Goal: Task Accomplishment & Management: Manage account settings

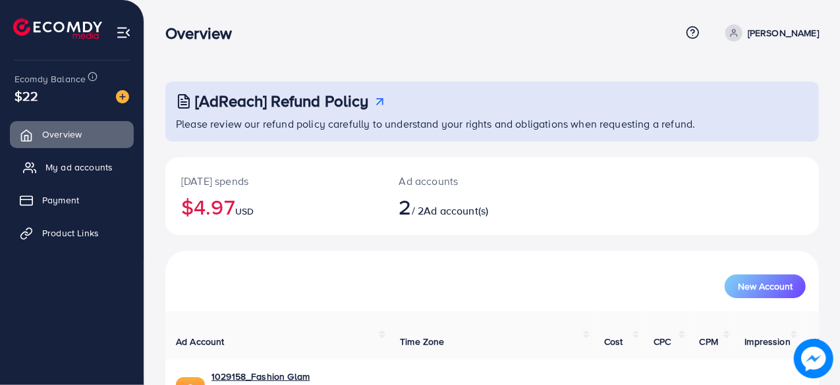
click at [92, 167] on span "My ad accounts" at bounding box center [78, 167] width 67 height 13
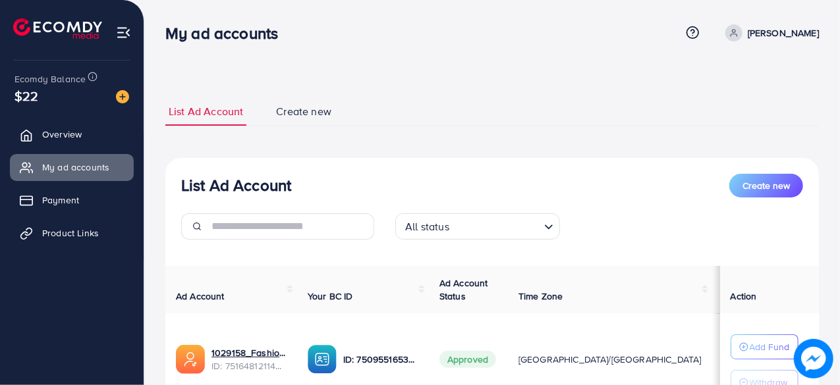
scroll to position [206, 0]
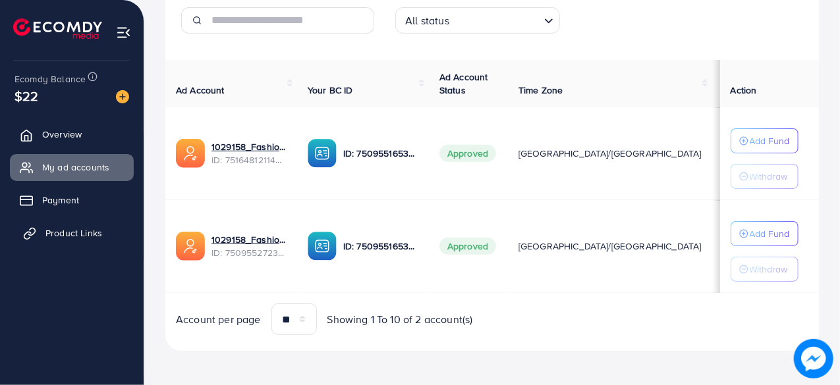
click at [88, 233] on span "Product Links" at bounding box center [73, 233] width 57 height 13
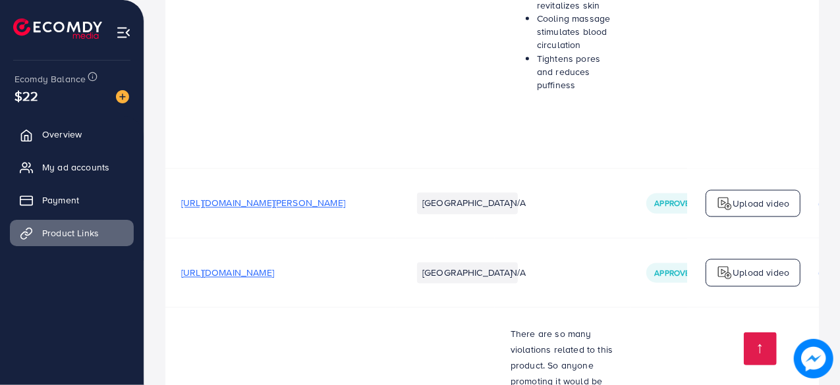
scroll to position [1385, 0]
click at [274, 265] on span "[URL][DOMAIN_NAME]" at bounding box center [227, 271] width 93 height 13
click at [82, 161] on span "My ad accounts" at bounding box center [78, 167] width 67 height 13
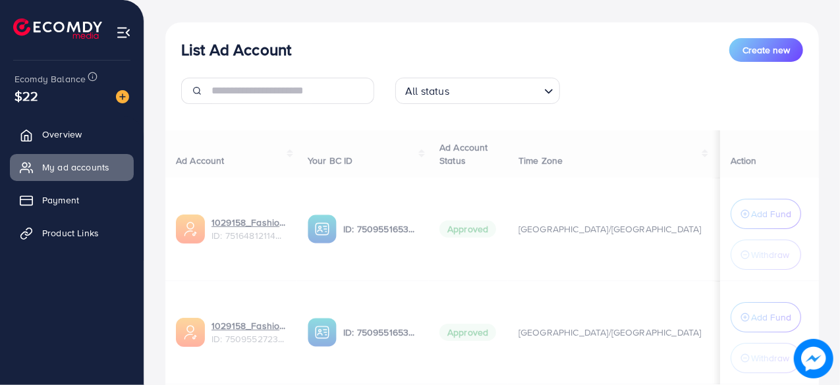
scroll to position [136, 0]
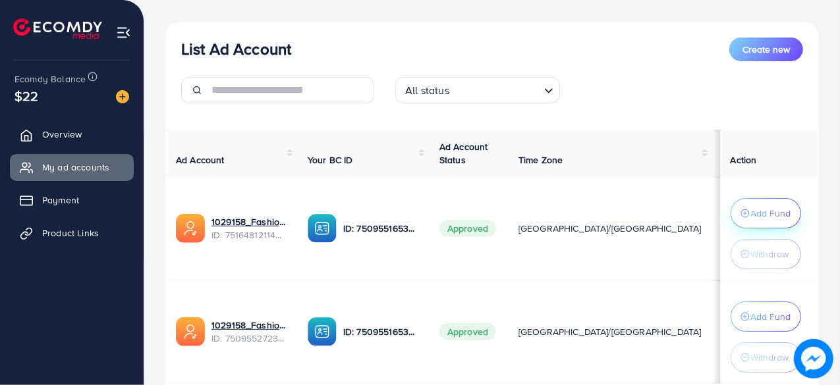
click at [764, 207] on p "Add Fund" at bounding box center [771, 213] width 40 height 16
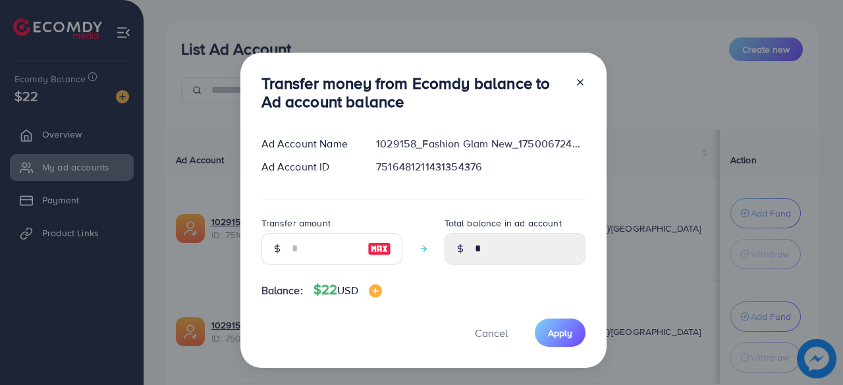
click at [578, 82] on line at bounding box center [580, 82] width 5 height 5
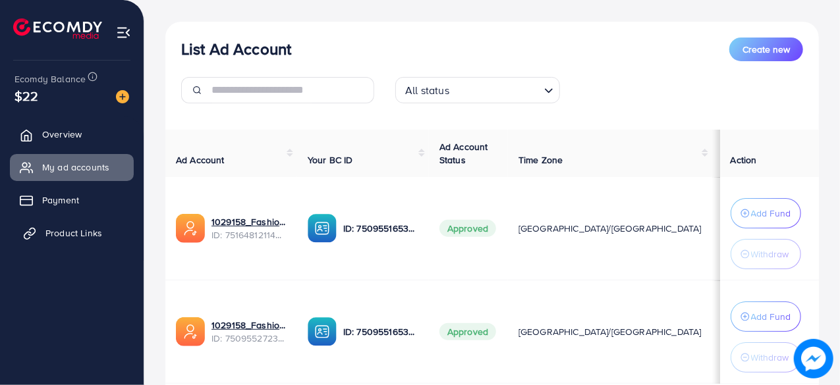
click at [58, 222] on link "Product Links" at bounding box center [72, 233] width 124 height 26
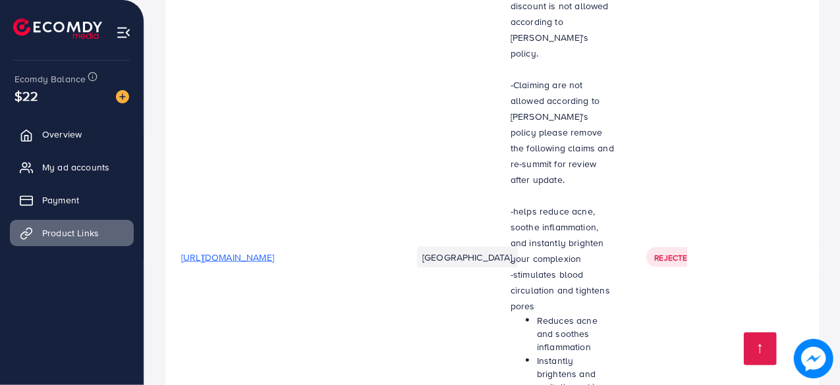
scroll to position [1253, 0]
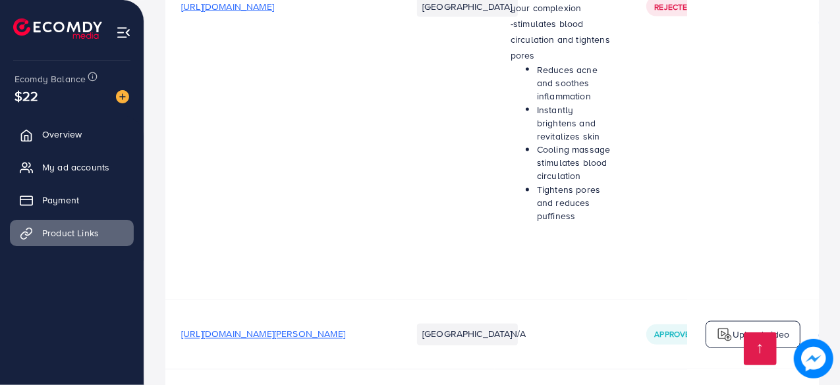
click at [345, 328] on span "[URL][DOMAIN_NAME][PERSON_NAME]" at bounding box center [263, 334] width 164 height 13
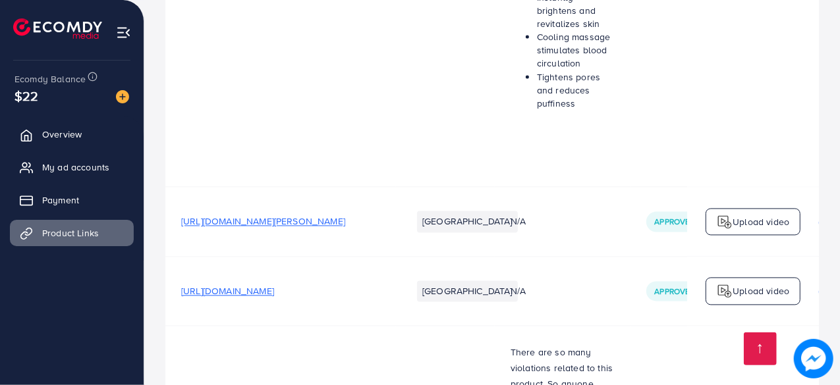
scroll to position [1415, 0]
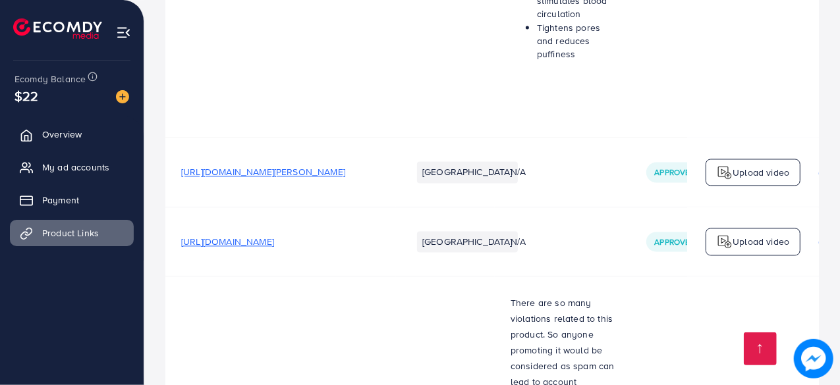
click at [274, 235] on span "[URL][DOMAIN_NAME]" at bounding box center [227, 241] width 93 height 13
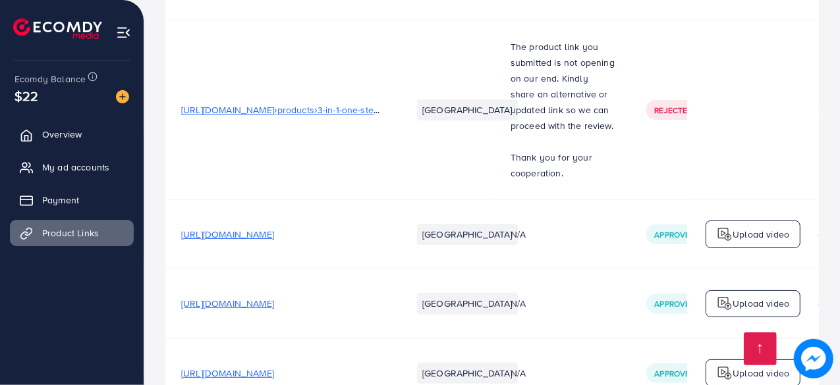
scroll to position [2686, 0]
click at [274, 227] on span "[URL][DOMAIN_NAME]" at bounding box center [227, 233] width 93 height 13
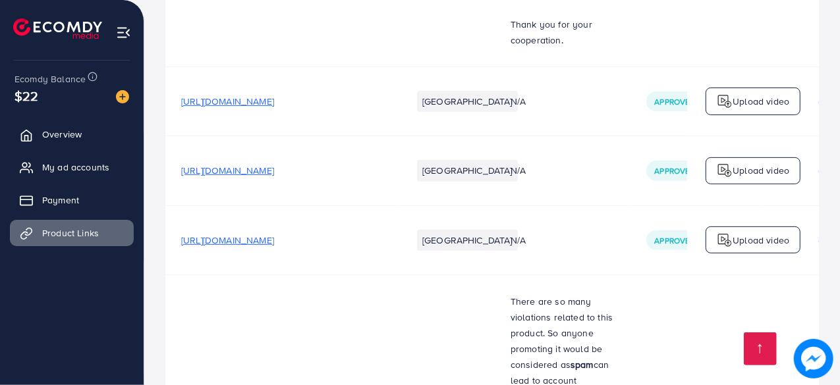
scroll to position [2820, 0]
click at [274, 163] on span "[URL][DOMAIN_NAME]" at bounding box center [227, 169] width 93 height 13
click at [274, 232] on span "[URL][DOMAIN_NAME]" at bounding box center [227, 238] width 93 height 13
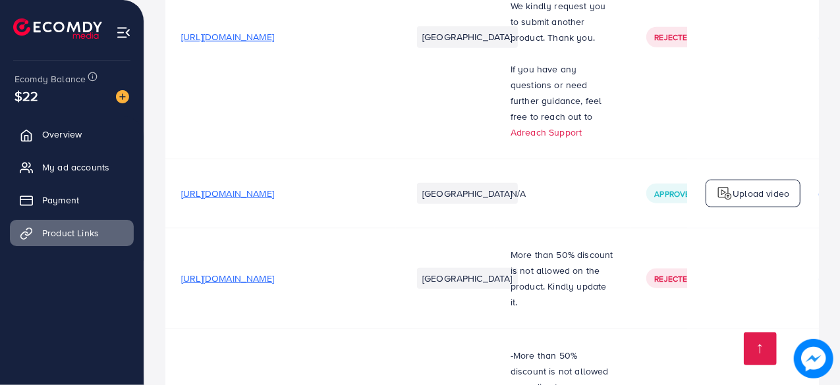
scroll to position [636, 0]
click at [759, 20] on td at bounding box center [753, 37] width 132 height 243
click at [274, 201] on span "[URL][DOMAIN_NAME]" at bounding box center [227, 194] width 93 height 13
